Goal: Information Seeking & Learning: Learn about a topic

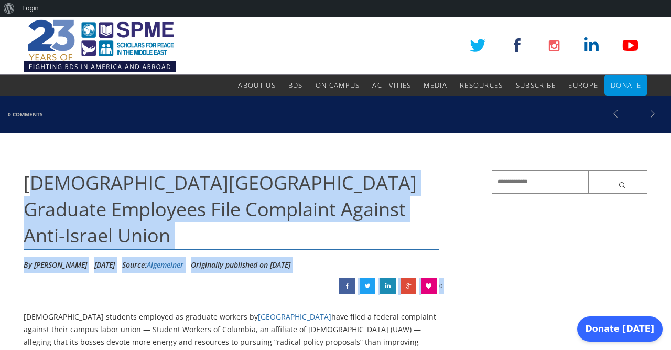
drag, startPoint x: 46, startPoint y: 233, endPoint x: 60, endPoint y: 253, distance: 24.4
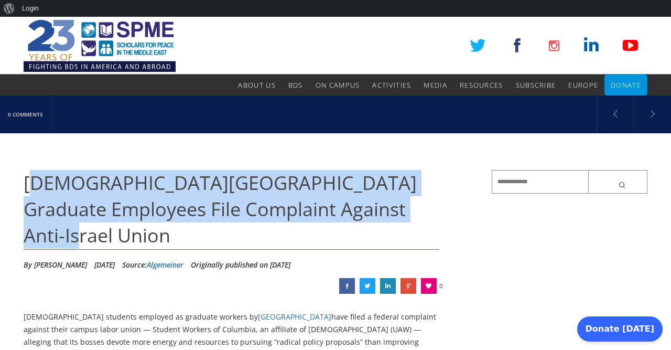
click at [59, 182] on span "[DEMOGRAPHIC_DATA][GEOGRAPHIC_DATA] Graduate Employees File Complaint Against A…" at bounding box center [220, 209] width 393 height 79
drag, startPoint x: 29, startPoint y: 208, endPoint x: 46, endPoint y: 190, distance: 25.2
click at [39, 208] on span "[DEMOGRAPHIC_DATA][GEOGRAPHIC_DATA] Graduate Employees File Complaint Against A…" at bounding box center [220, 209] width 393 height 79
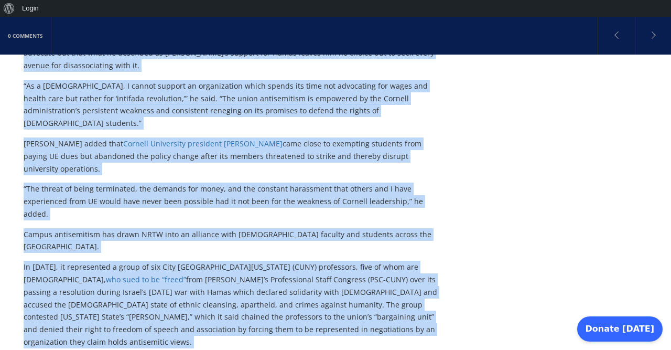
scroll to position [924, 0]
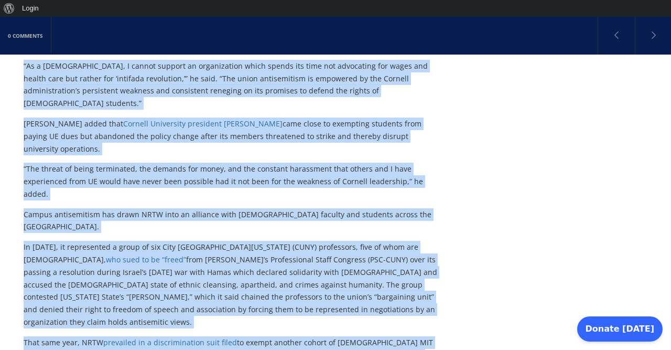
drag, startPoint x: 25, startPoint y: 175, endPoint x: 188, endPoint y: 275, distance: 191.6
click at [189, 299] on div "[DEMOGRAPHIC_DATA][GEOGRAPHIC_DATA] Graduate Employees File Complaint Against A…" at bounding box center [258, 124] width 468 height 1756
copy div "Loremi Dolorsit Ametconsec Adipisci Elitseddo Eius Temporinc Utlabor Etdo-Magna…"
